Goal: Transaction & Acquisition: Purchase product/service

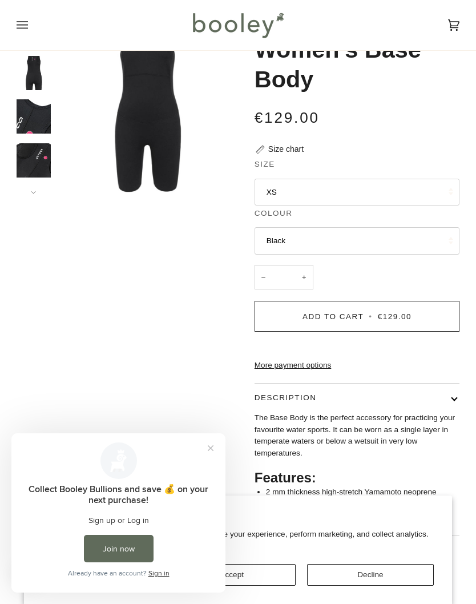
click at [210, 453] on button "Close prompt" at bounding box center [210, 448] width 21 height 21
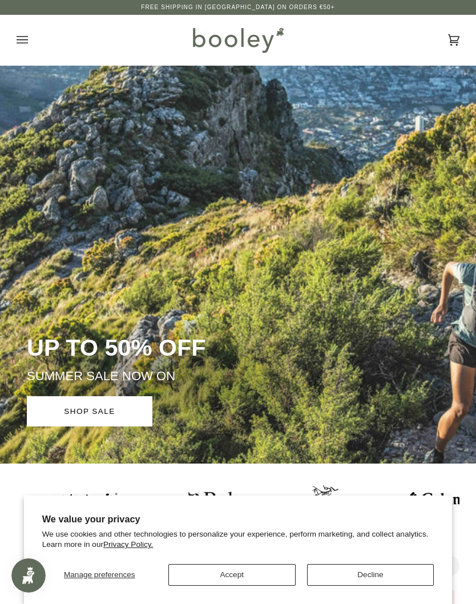
click at [366, 579] on button "Decline" at bounding box center [370, 575] width 127 height 22
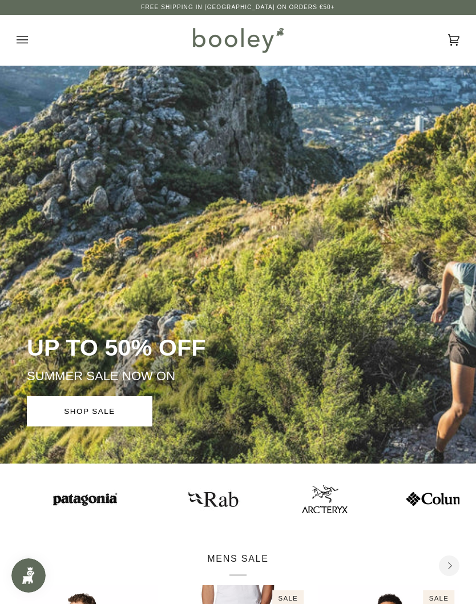
click at [27, 34] on icon "Open menu" at bounding box center [22, 39] width 11 height 17
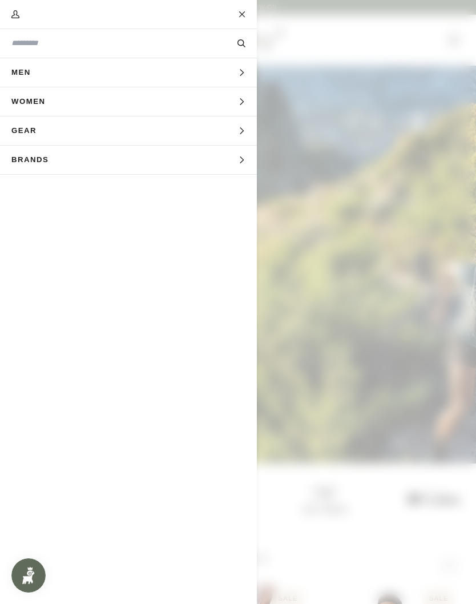
click at [237, 100] on button "Women Expand menu" at bounding box center [128, 101] width 257 height 29
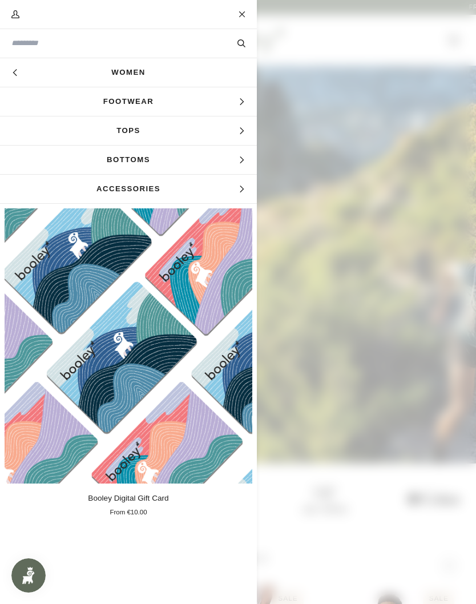
click at [238, 101] on icon "Main menu" at bounding box center [241, 101] width 7 height 7
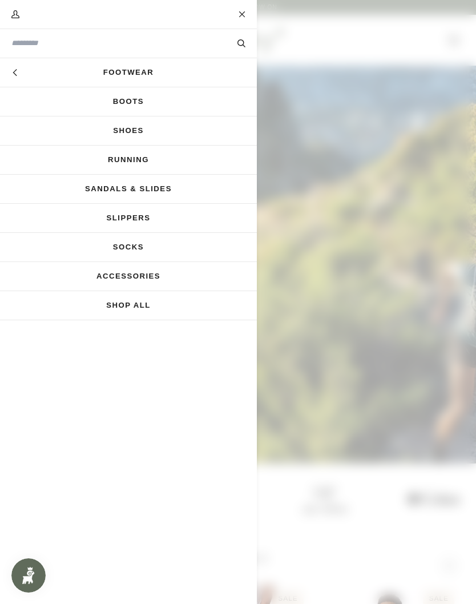
click at [134, 130] on link "Shoes" at bounding box center [128, 130] width 257 height 29
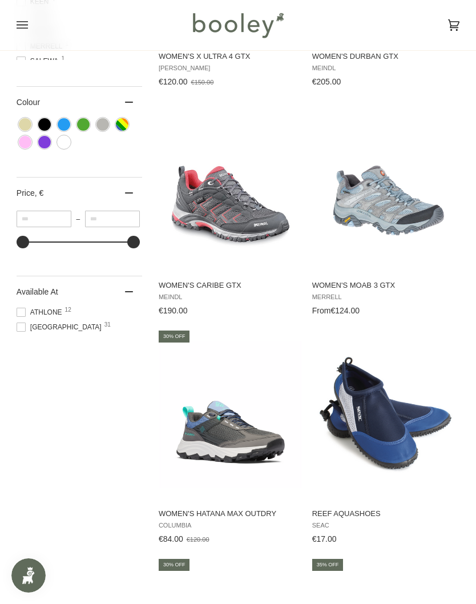
scroll to position [540, 0]
